Goal: Information Seeking & Learning: Learn about a topic

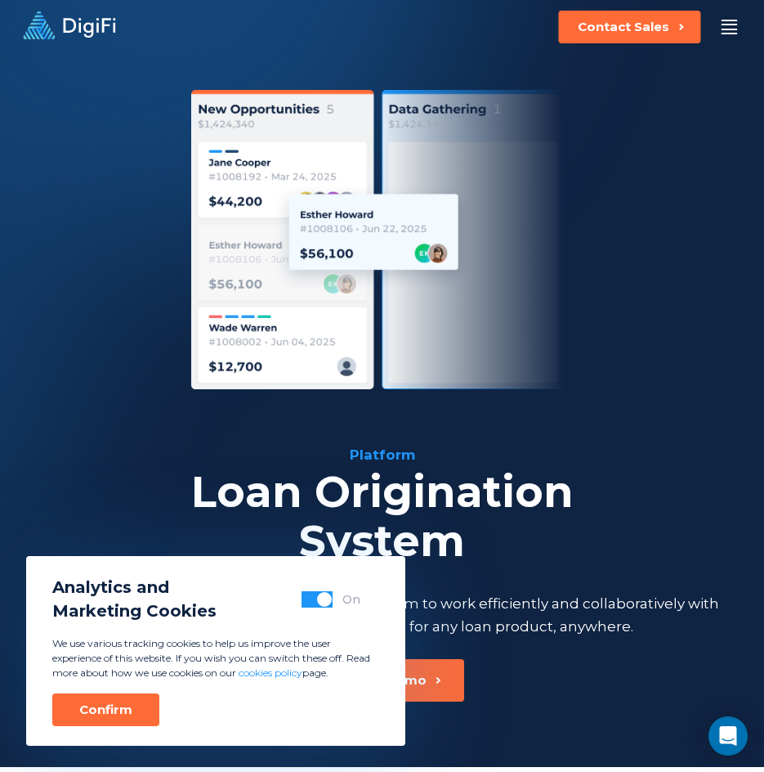
click at [737, 20] on div at bounding box center [729, 27] width 25 height 25
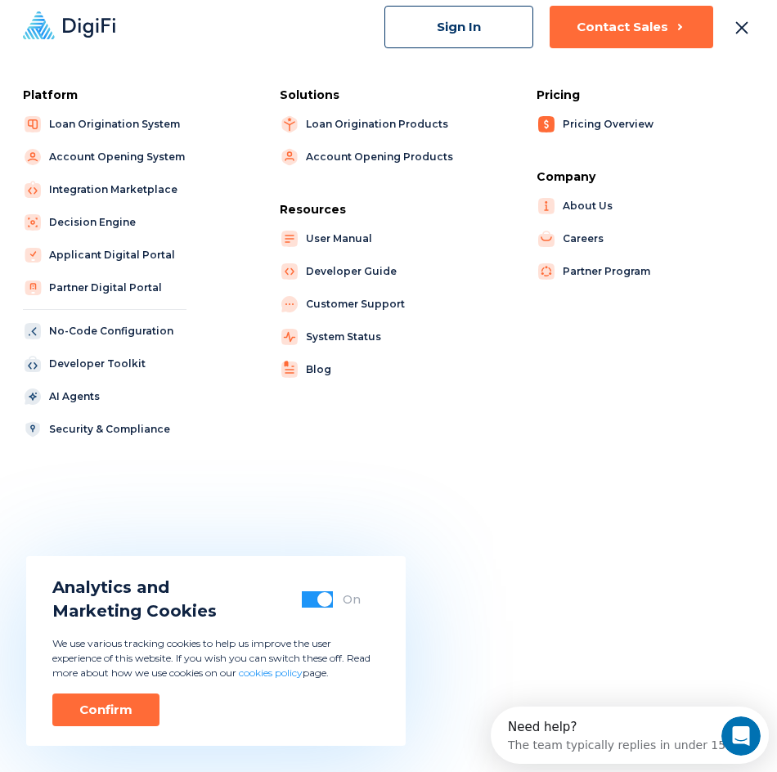
click at [620, 124] on link "Pricing Overview" at bounding box center [611, 124] width 150 height 23
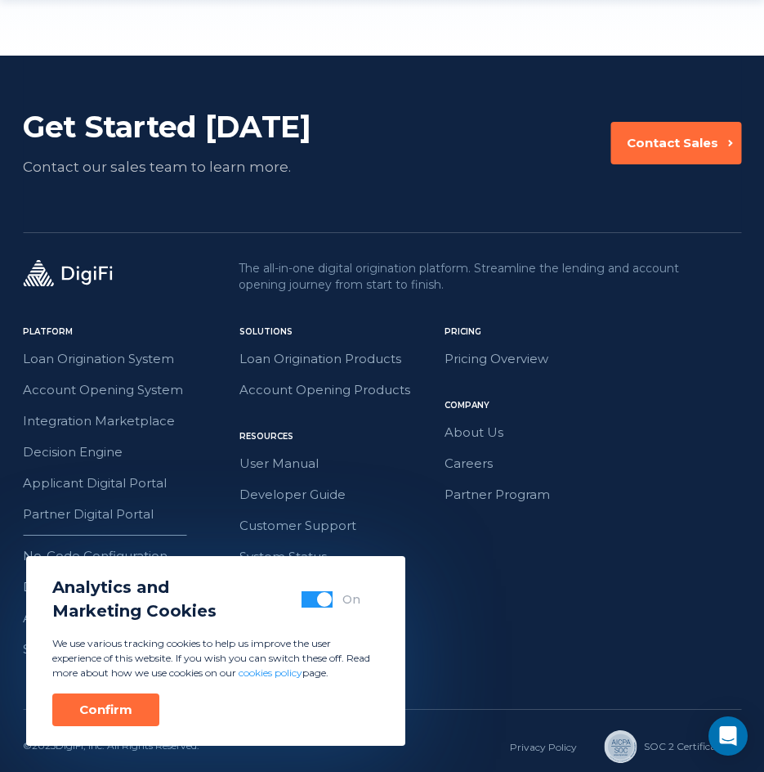
scroll to position [2301, 0]
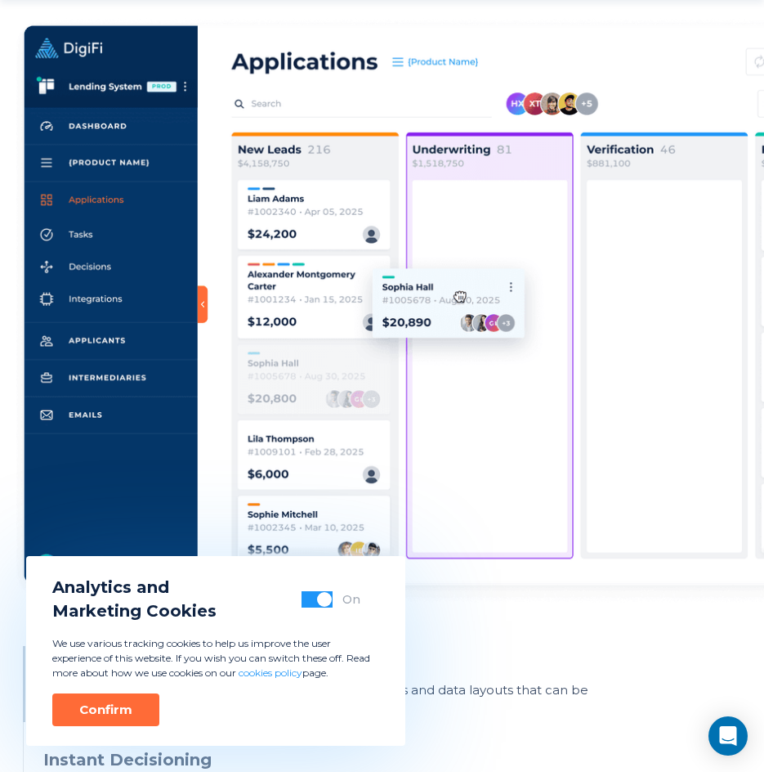
scroll to position [981, 0]
